Goal: Find specific page/section: Find specific page/section

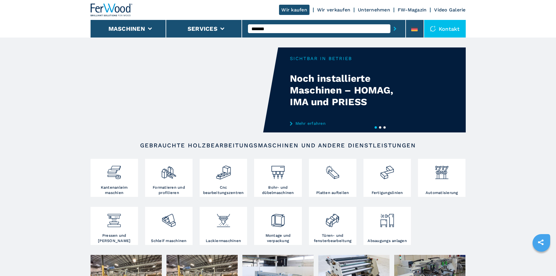
type input "******"
click at [390, 22] on button "submit-button" at bounding box center [394, 28] width 9 height 13
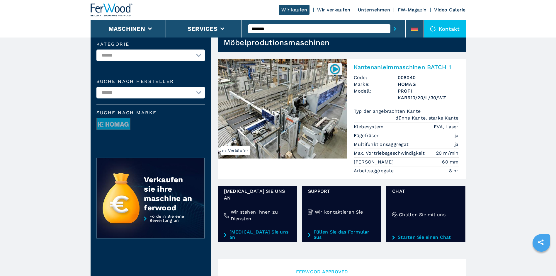
scroll to position [29, 0]
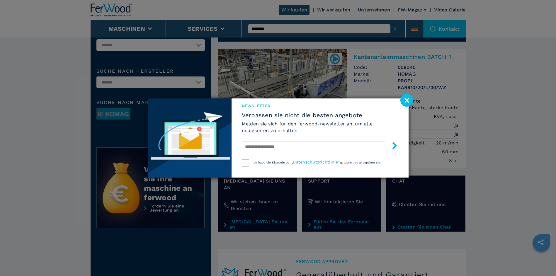
click at [408, 101] on image at bounding box center [406, 100] width 13 height 13
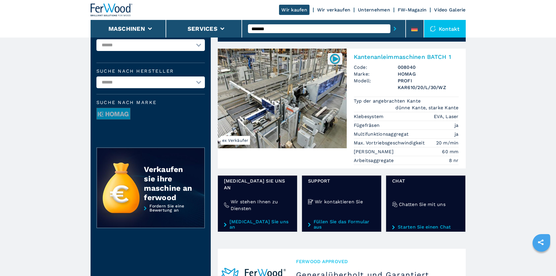
click at [280, 120] on img at bounding box center [282, 99] width 129 height 100
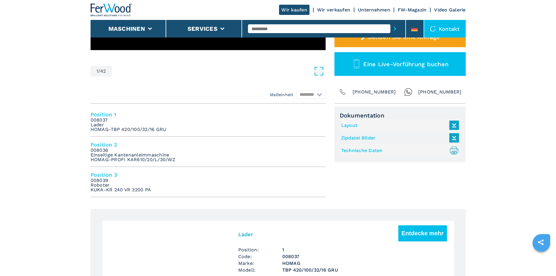
scroll to position [176, 0]
